Goal: Task Accomplishment & Management: Use online tool/utility

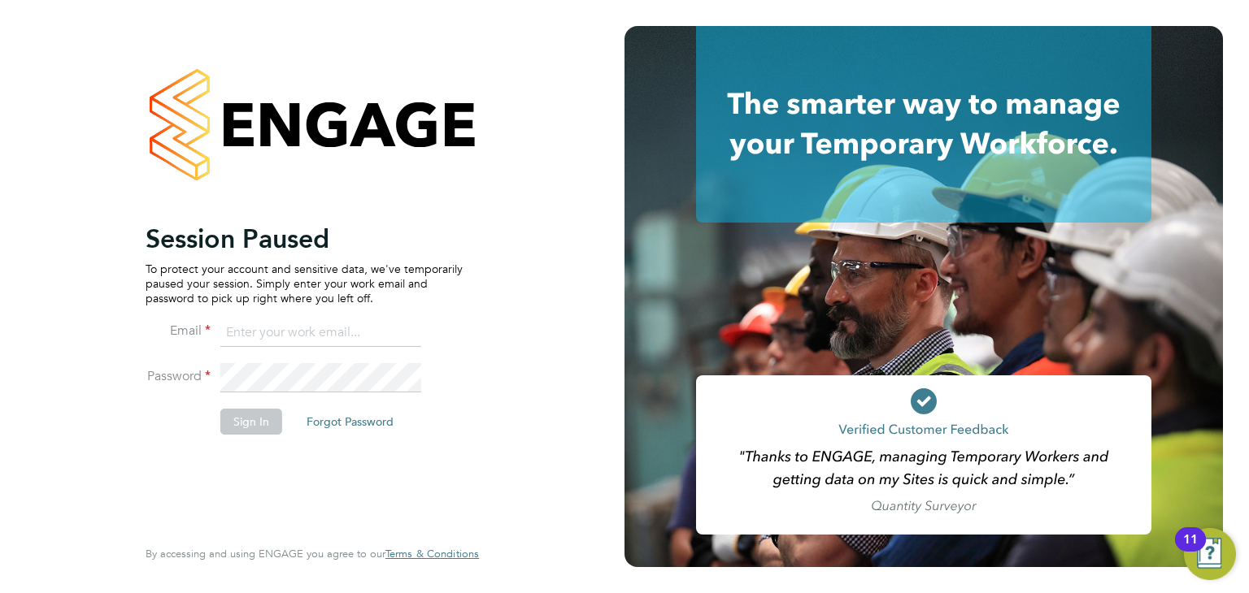
click at [291, 319] on input at bounding box center [320, 333] width 201 height 29
type input "[PERSON_NAME][EMAIL_ADDRESS][DOMAIN_NAME]"
click at [235, 420] on button "Sign In" at bounding box center [251, 422] width 62 height 26
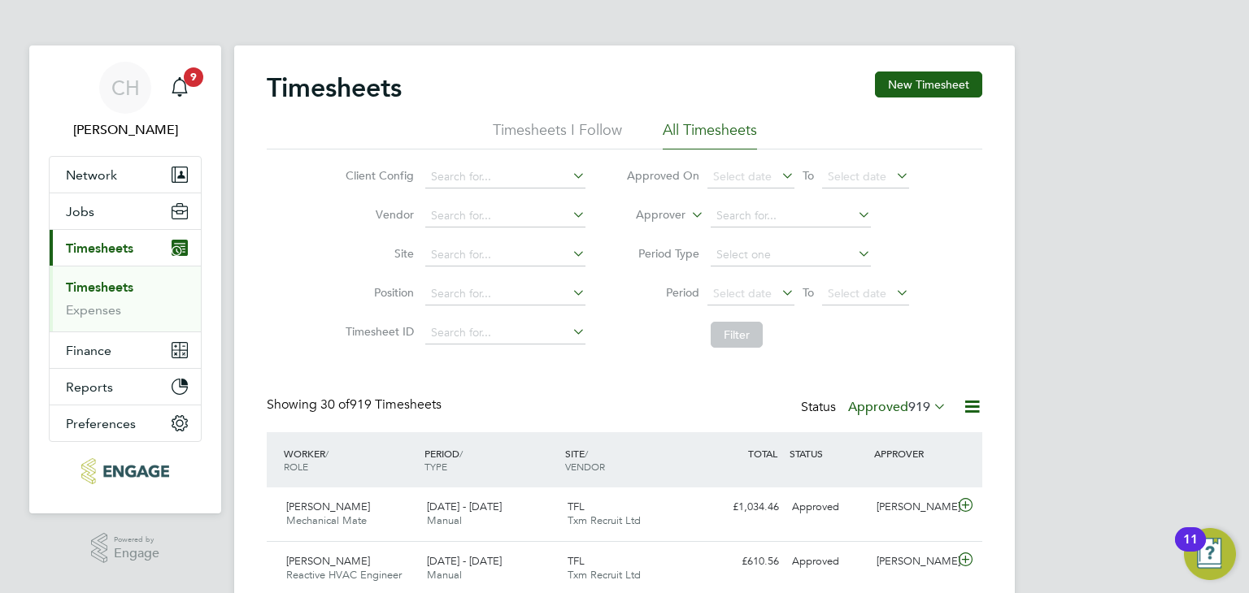
click at [889, 413] on label "Approved 919" at bounding box center [897, 407] width 98 height 16
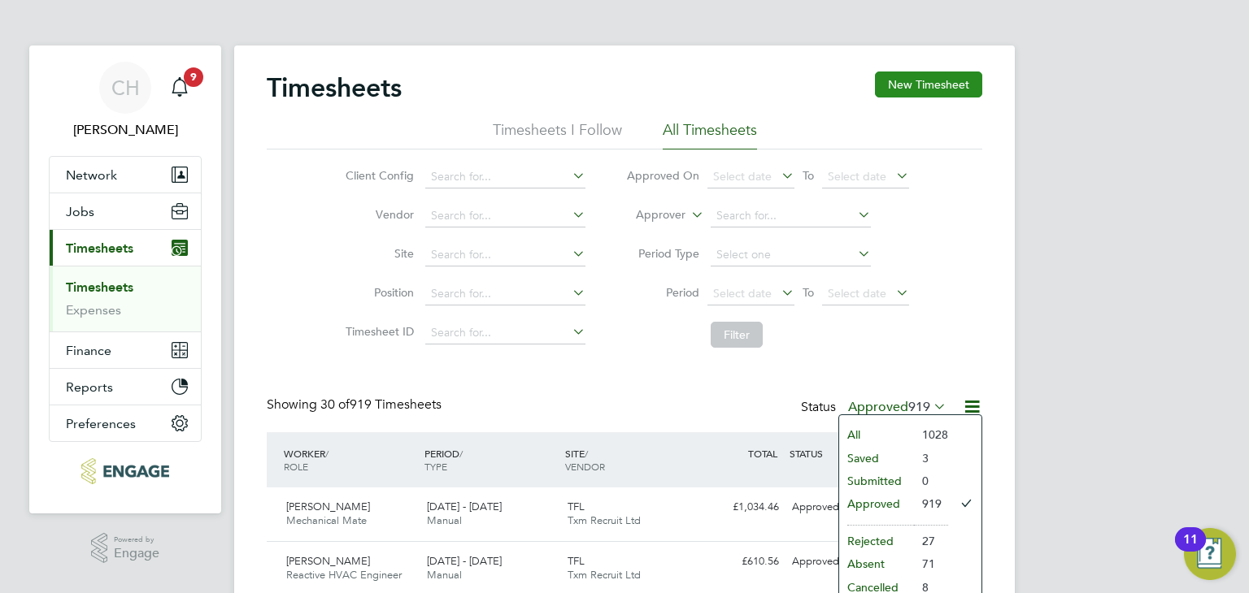
click at [944, 80] on button "New Timesheet" at bounding box center [928, 85] width 107 height 26
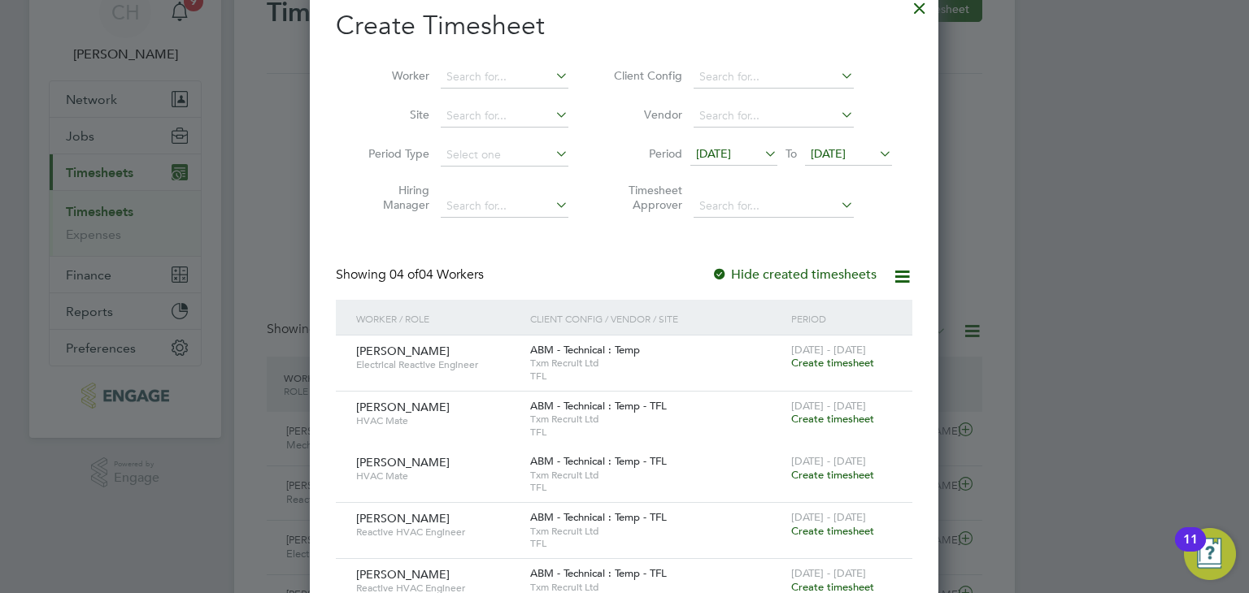
scroll to position [244, 0]
